Goal: Complete application form: Complete application form

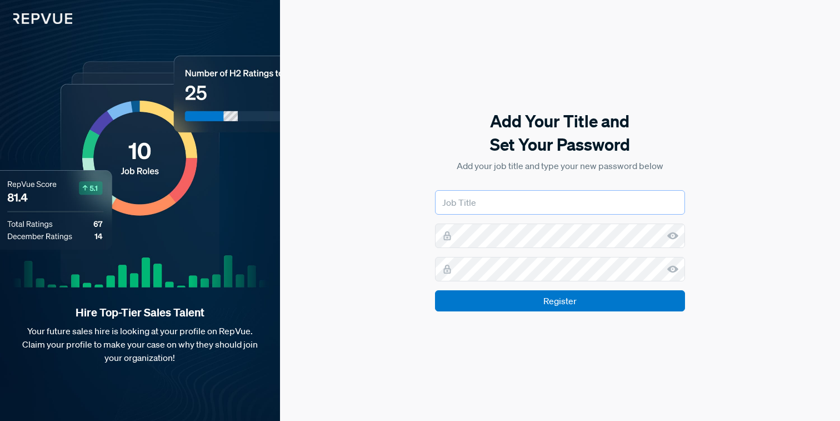
click at [481, 206] on input "text" at bounding box center [560, 202] width 250 height 24
type input "Senior Recruiter"
click at [676, 234] on use at bounding box center [672, 235] width 11 height 7
click at [673, 266] on use at bounding box center [672, 269] width 11 height 7
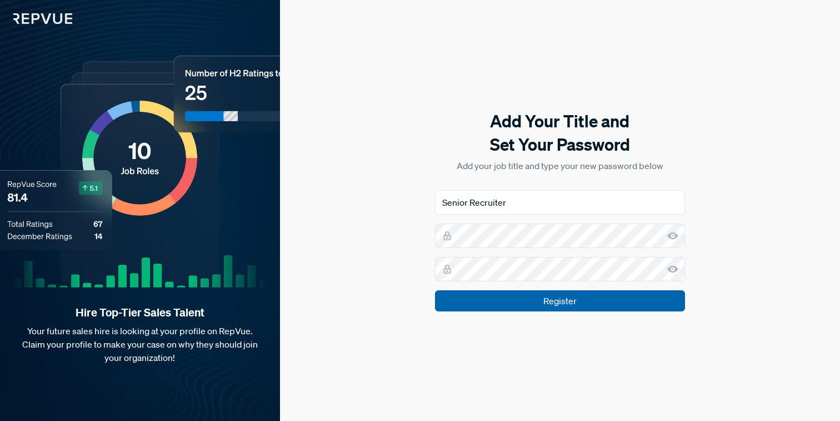
click at [634, 298] on input "Register" at bounding box center [560, 300] width 250 height 21
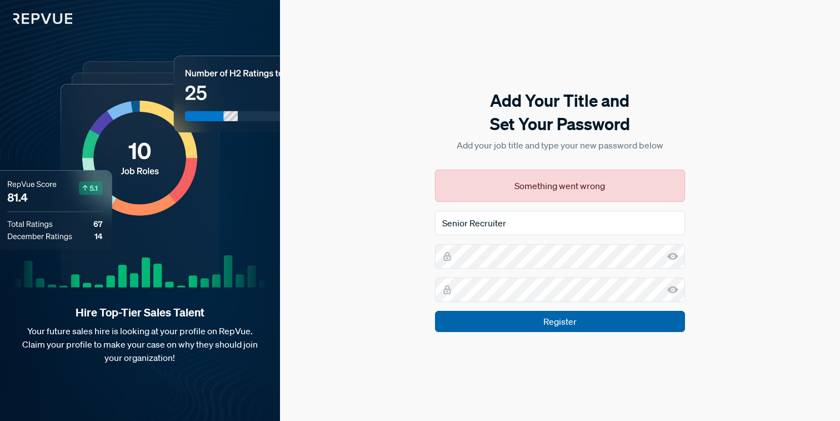
click at [542, 328] on input "Register" at bounding box center [560, 321] width 250 height 21
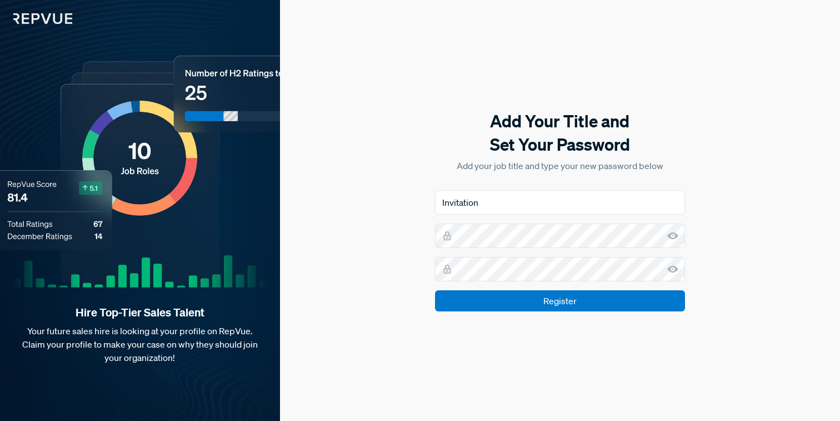
click at [674, 236] on icon at bounding box center [672, 235] width 11 height 11
click at [674, 272] on use at bounding box center [672, 269] width 11 height 7
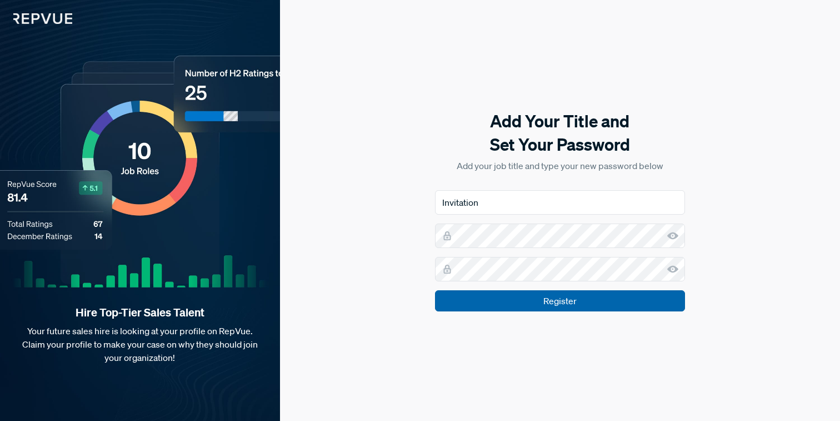
click at [657, 303] on input "Register" at bounding box center [560, 300] width 250 height 21
